Goal: Register for event/course

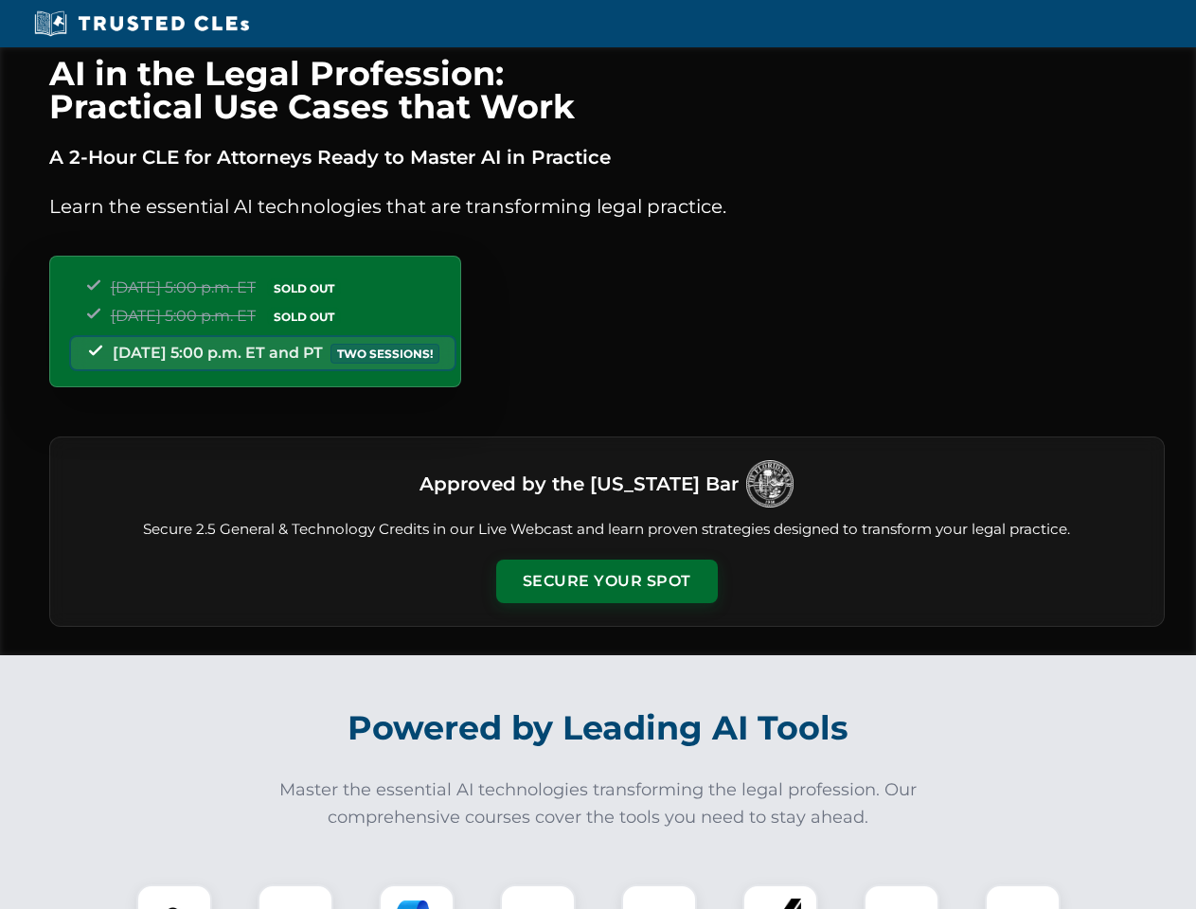
click at [606, 582] on button "Secure Your Spot" at bounding box center [607, 582] width 222 height 44
click at [174, 897] on img at bounding box center [174, 922] width 55 height 55
click at [296, 897] on div at bounding box center [296, 923] width 76 height 76
